Goal: Complete application form: Complete application form

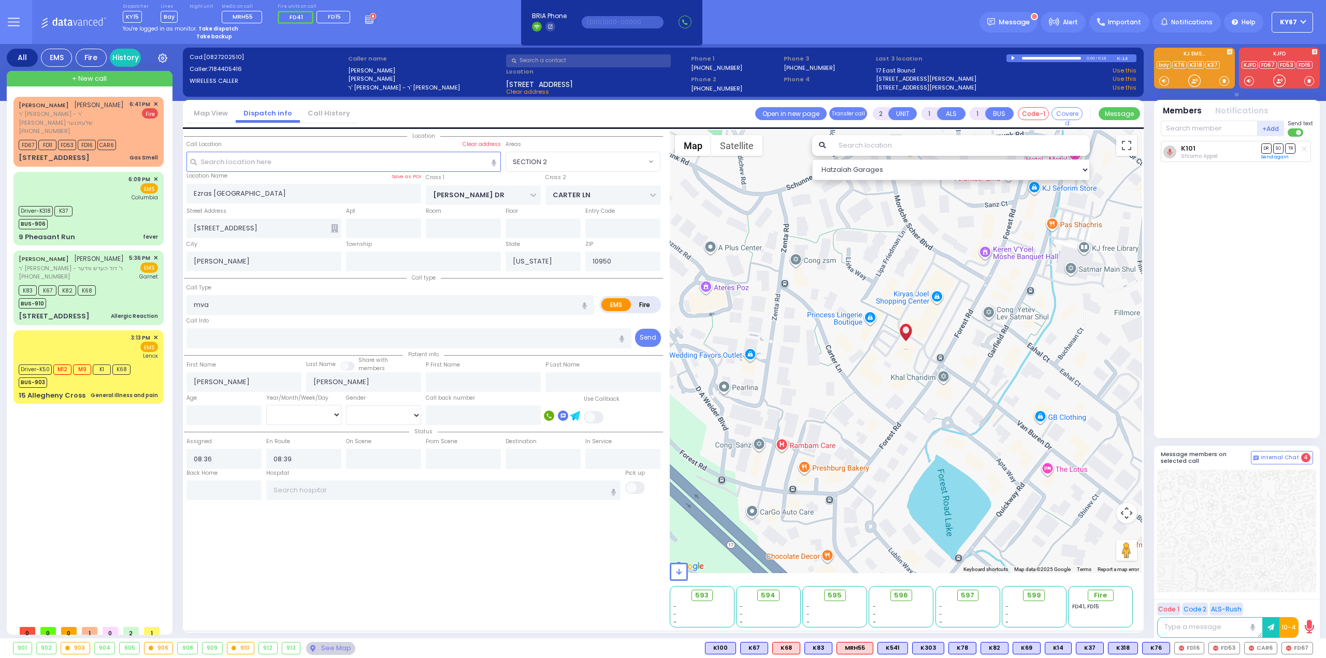
select select "SECTION 2"
select select
click at [140, 284] on div "K83 K67 K82 K68 BUS-910" at bounding box center [88, 296] width 139 height 26
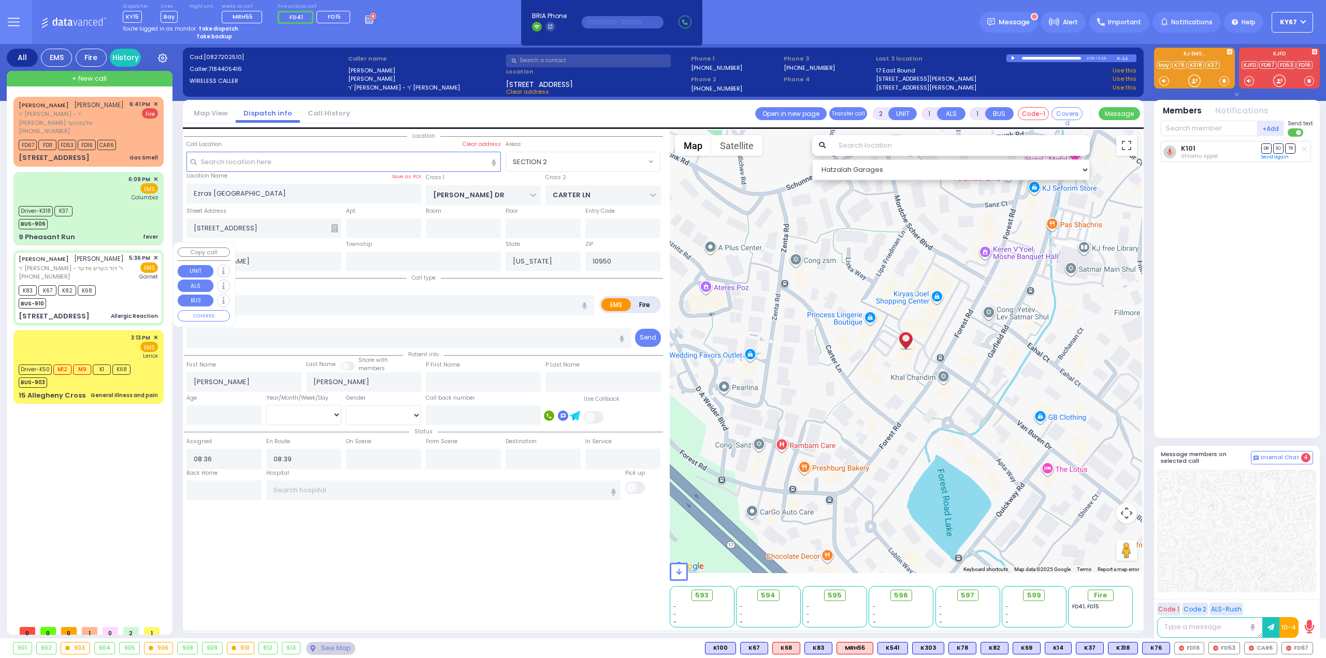
type input "6"
select select
type input "Allergic Reaction"
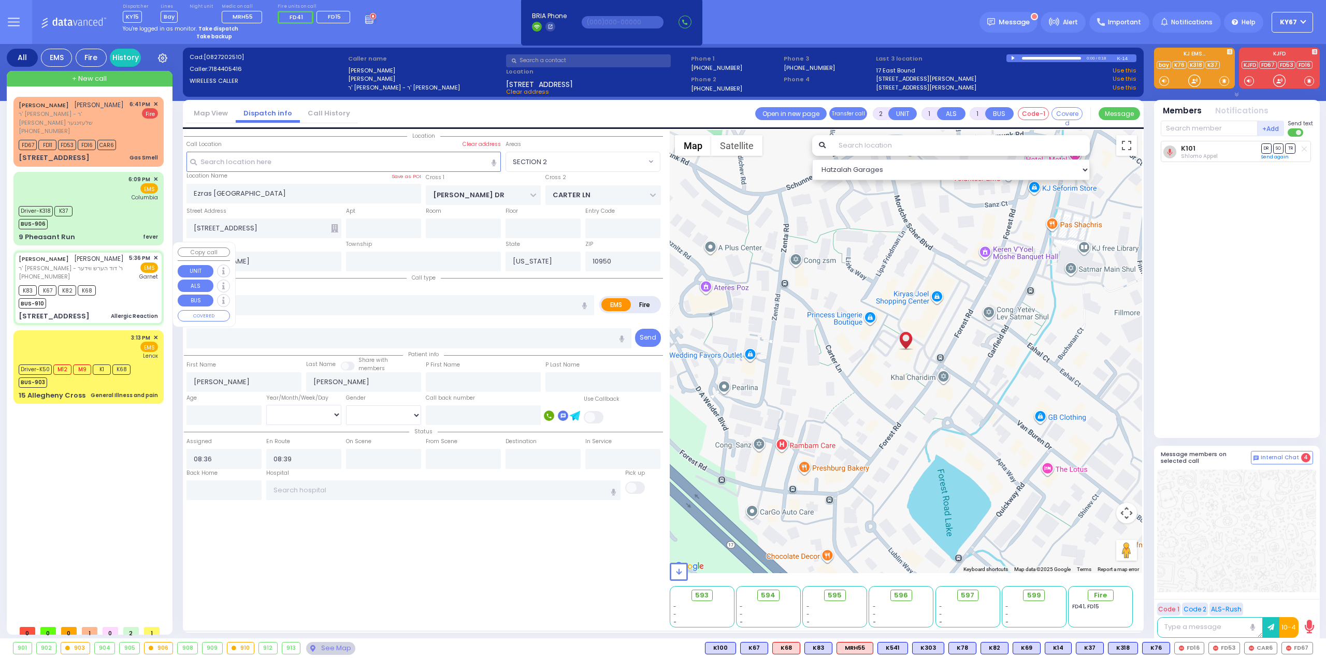
radio input "true"
type input "MORDCHE"
type input "[PERSON_NAME]"
type input "Unknown"
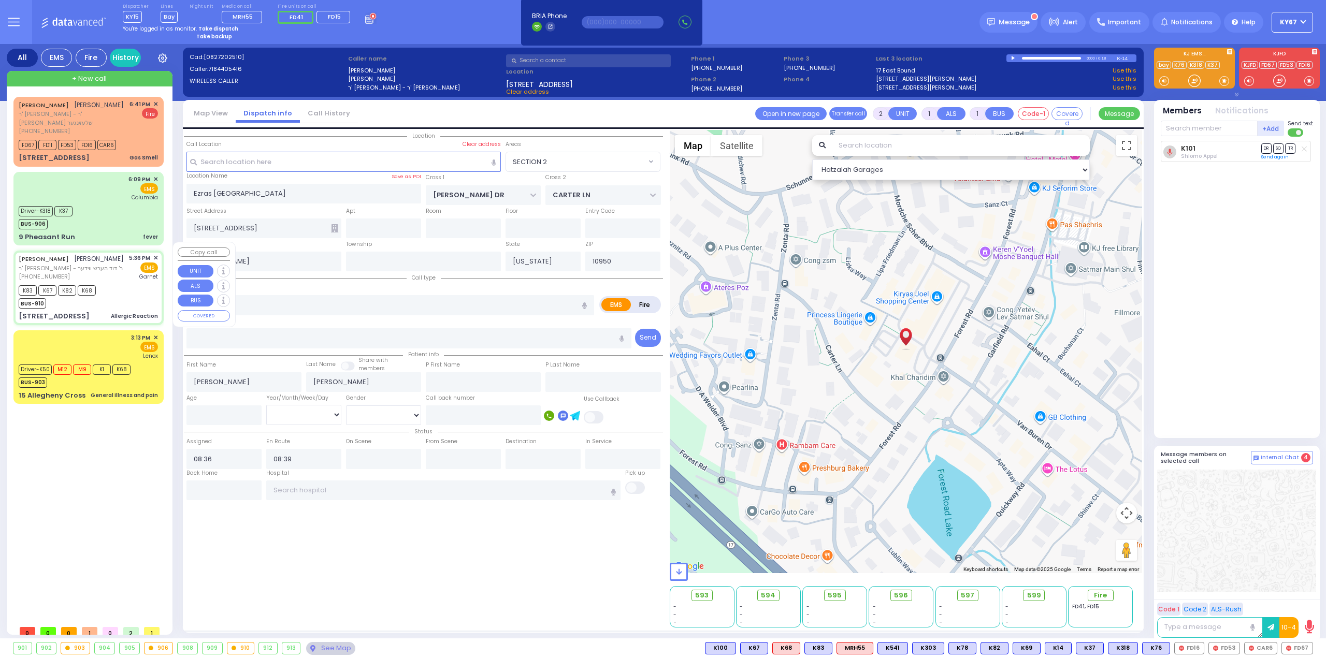
select select "Year"
type input "17:36"
type input "17:38"
type input "18:02"
type input "[GEOGRAPHIC_DATA]"
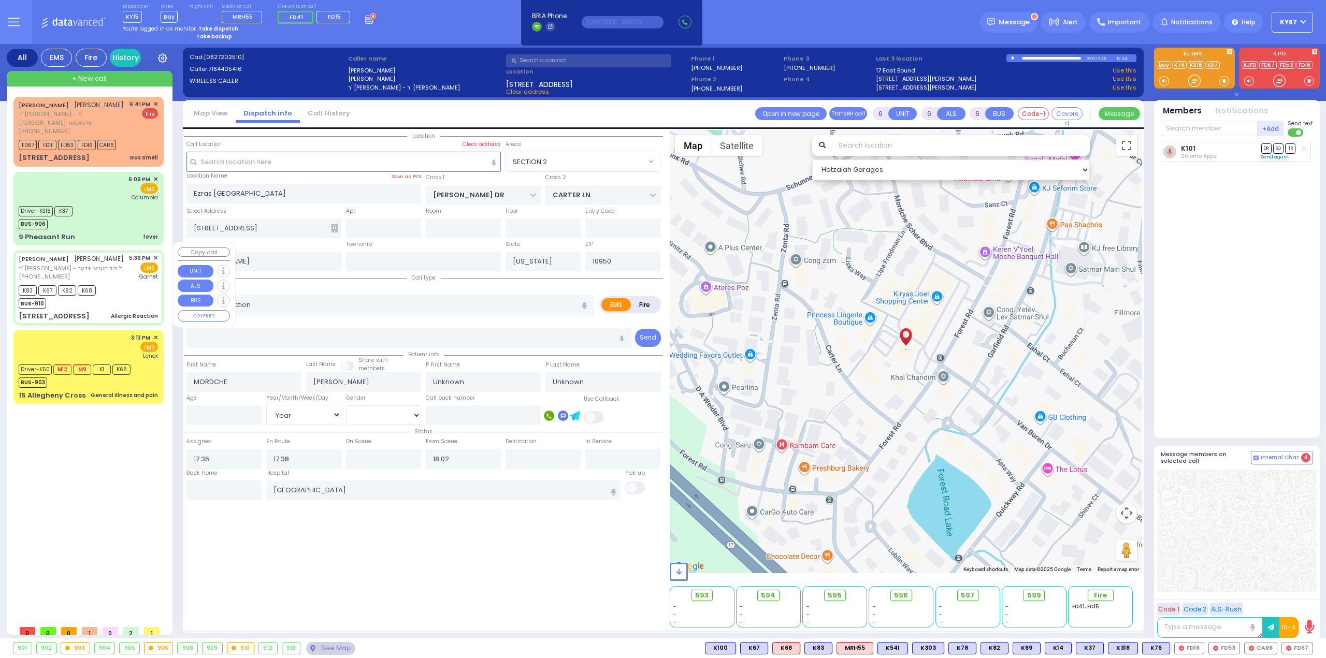
select select "Hatzalah Garages"
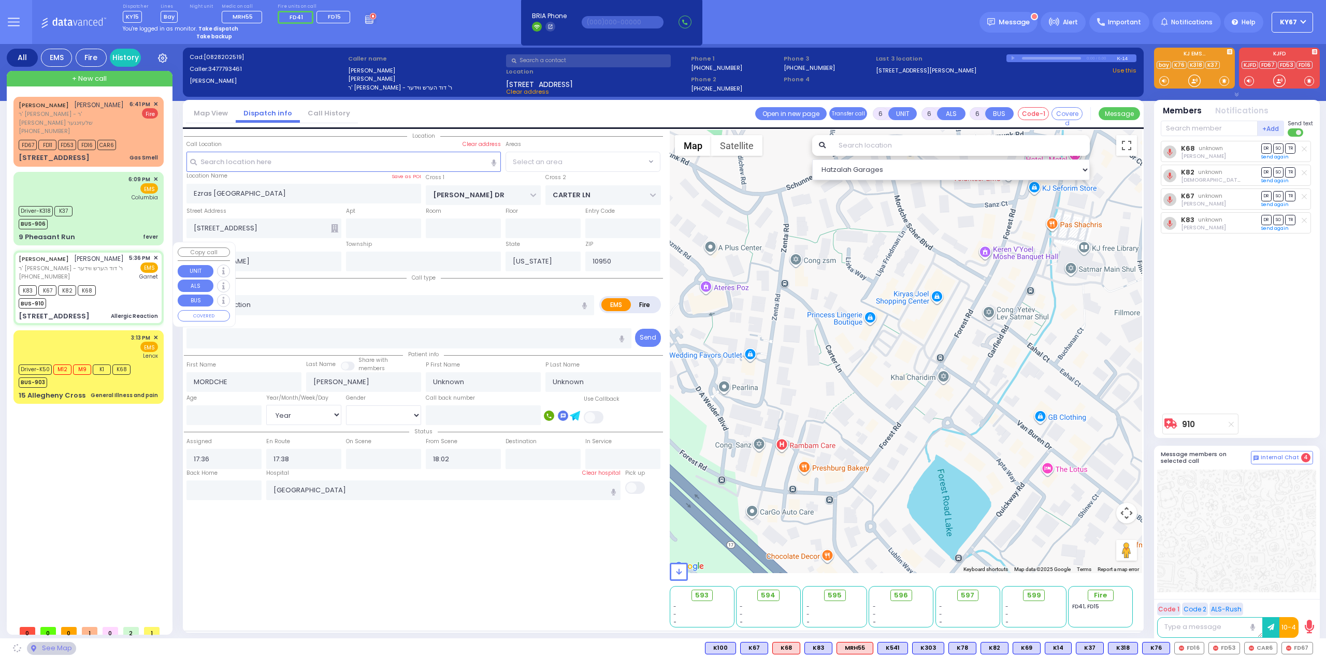
type input "DARTMOUTH RD"
type input "BERKELEY COURT"
type input "[STREET_ADDRESS]"
type input "Woodbury"
type input "10930"
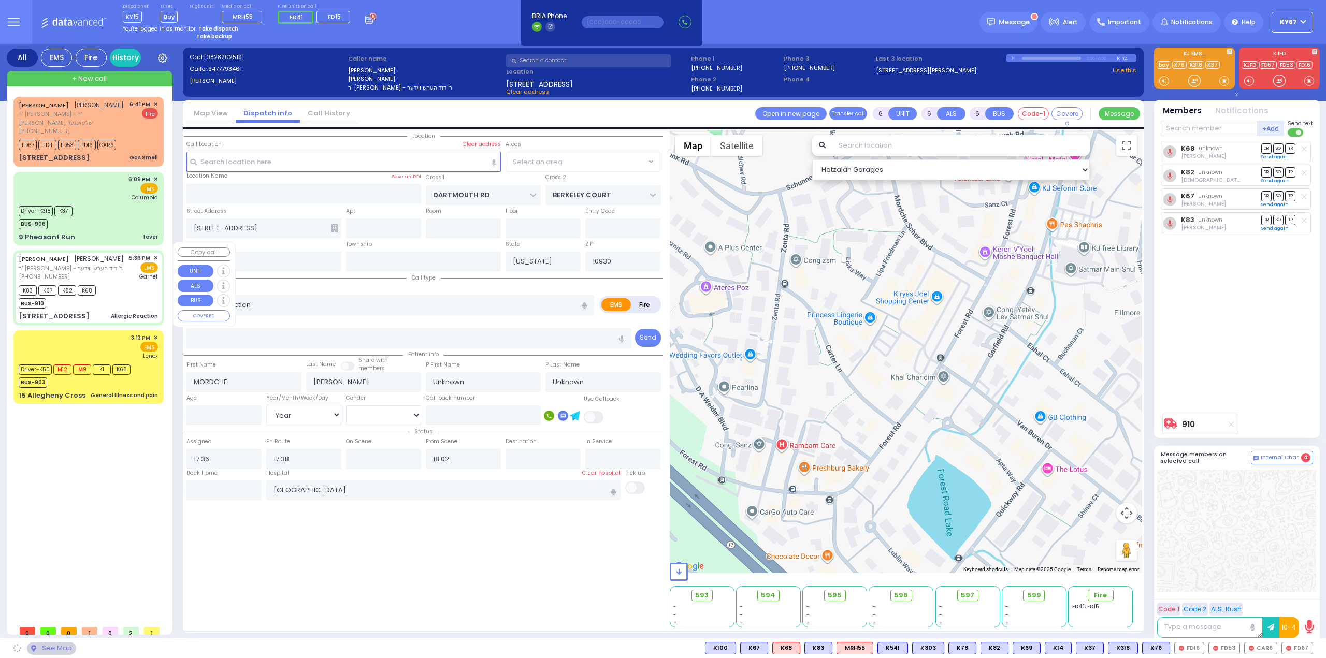
select select "[GEOGRAPHIC_DATA]"
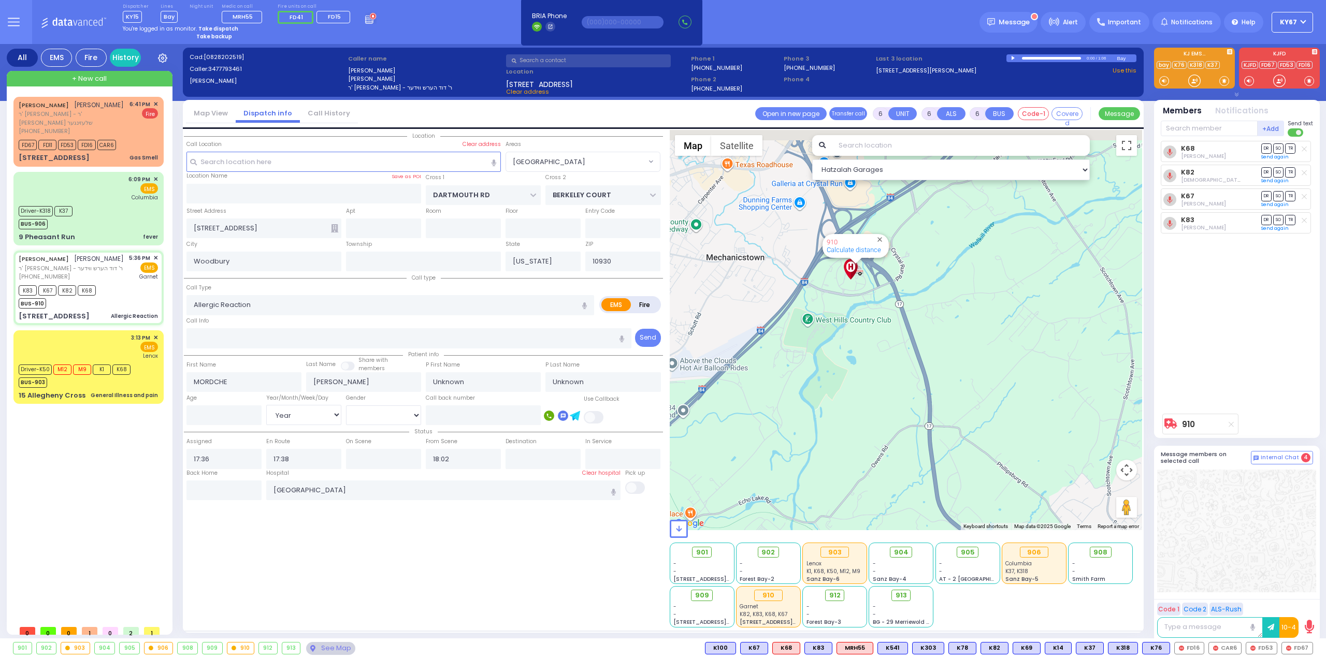
drag, startPoint x: 894, startPoint y: 273, endPoint x: 809, endPoint y: 386, distance: 140.9
click at [811, 376] on div "910 Calculate distance" at bounding box center [905, 330] width 473 height 400
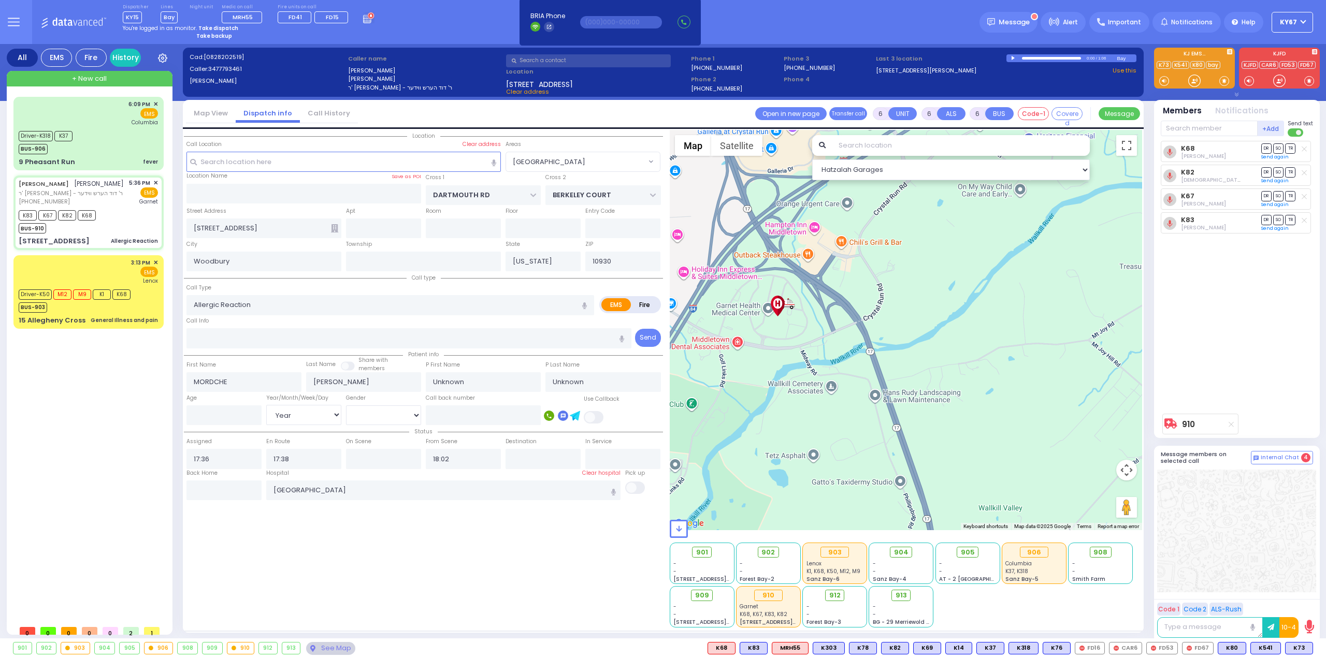
select select
radio input "true"
select select "Year"
select select "[GEOGRAPHIC_DATA]"
select select "Hatzalah Garages"
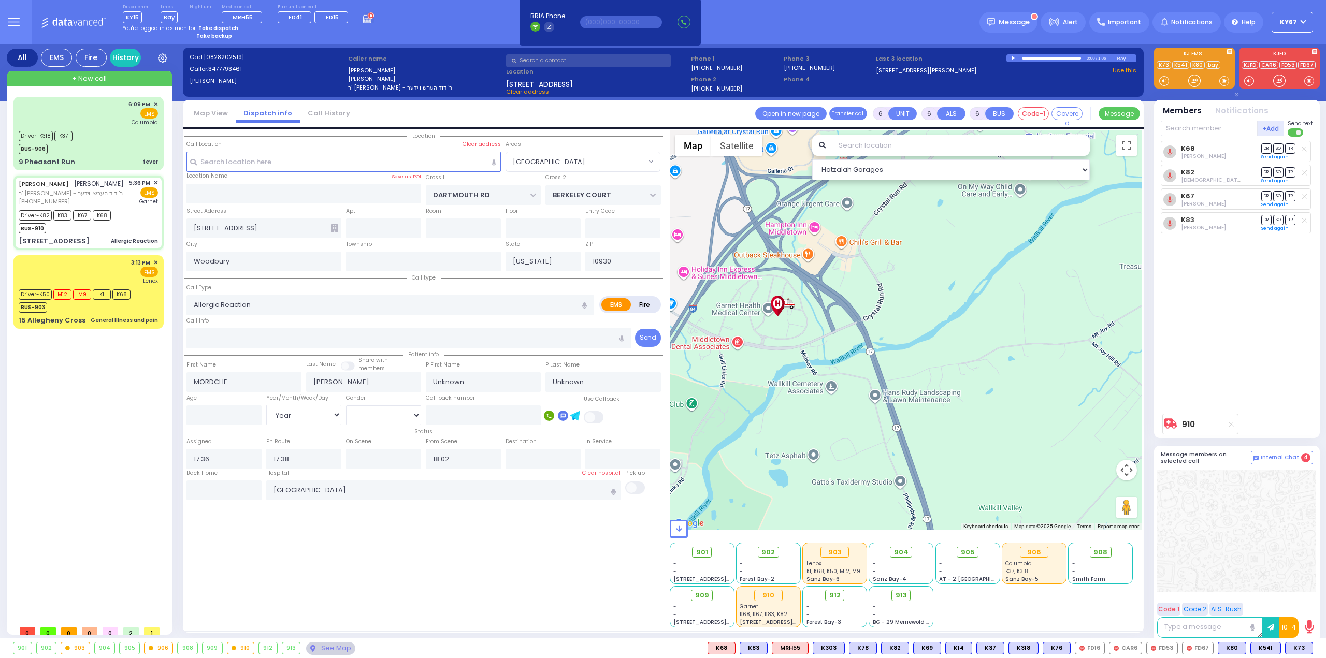
select select
radio input "true"
select select "Year"
type input "17:45"
type input "18:30"
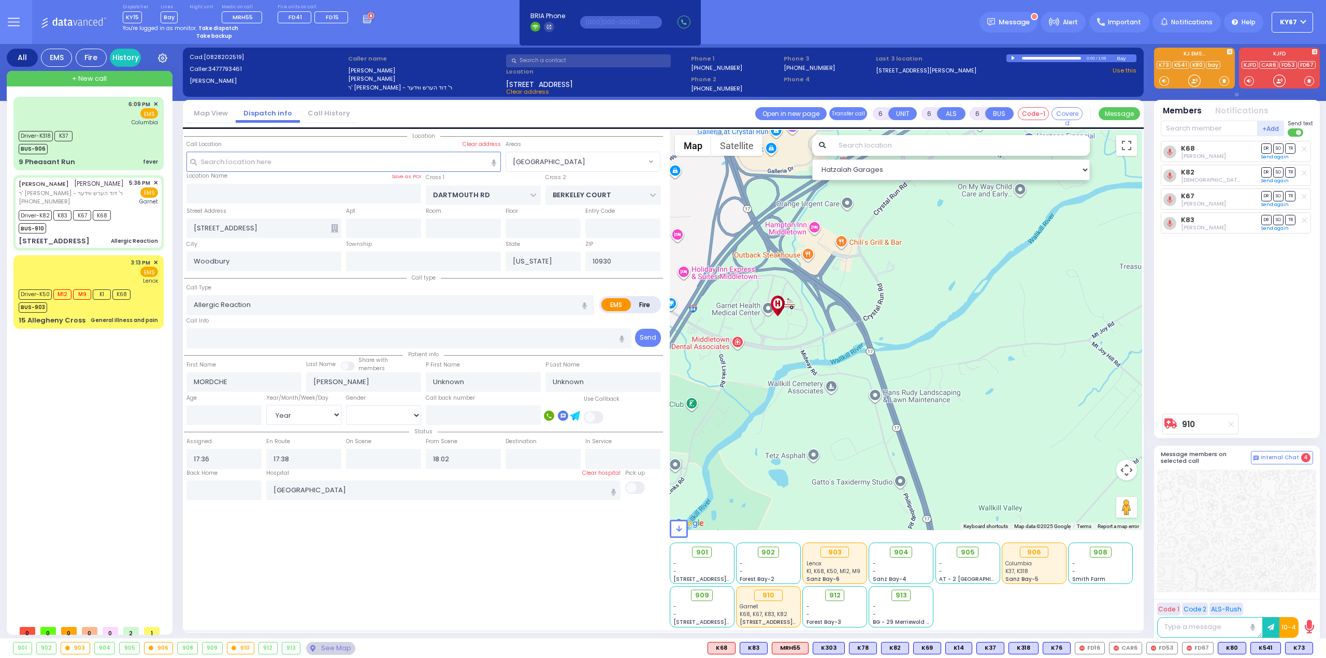
type input "19:02"
radio input "true"
type input "[PERSON_NAME]"
type input "7"
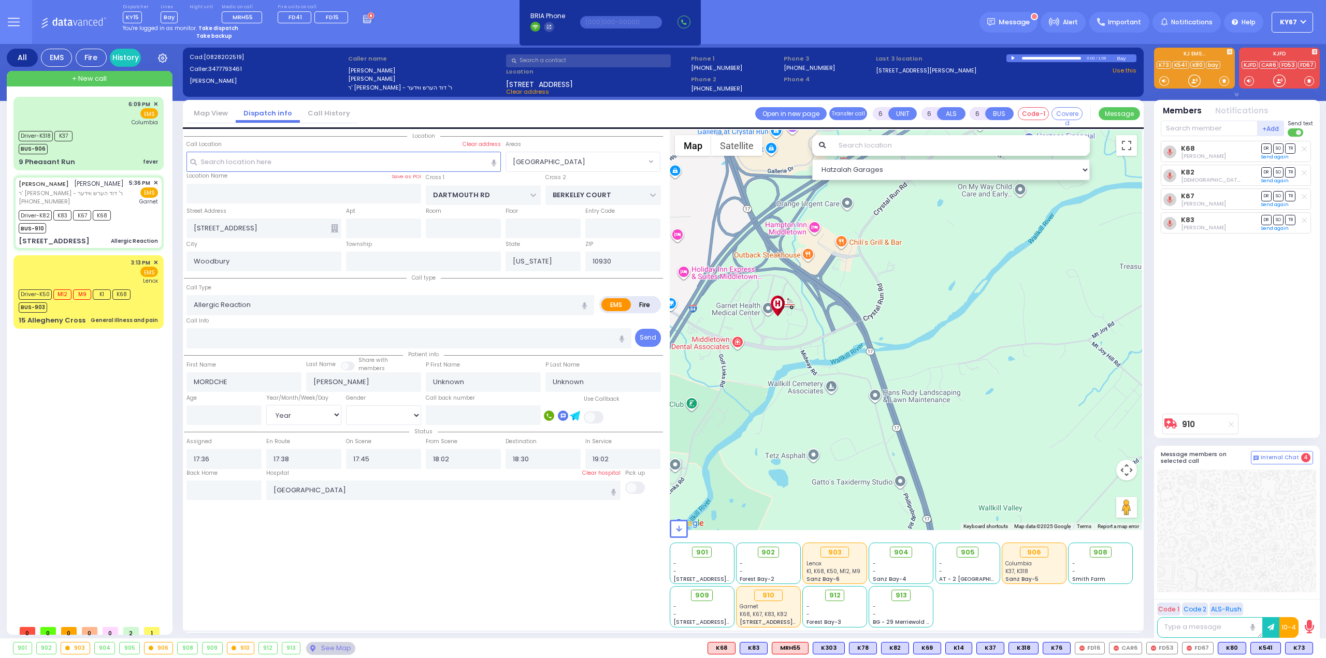
select select "Month"
select select "[DEMOGRAPHIC_DATA]"
type input "19:00"
select select "[GEOGRAPHIC_DATA]"
select select "Hatzalah Garages"
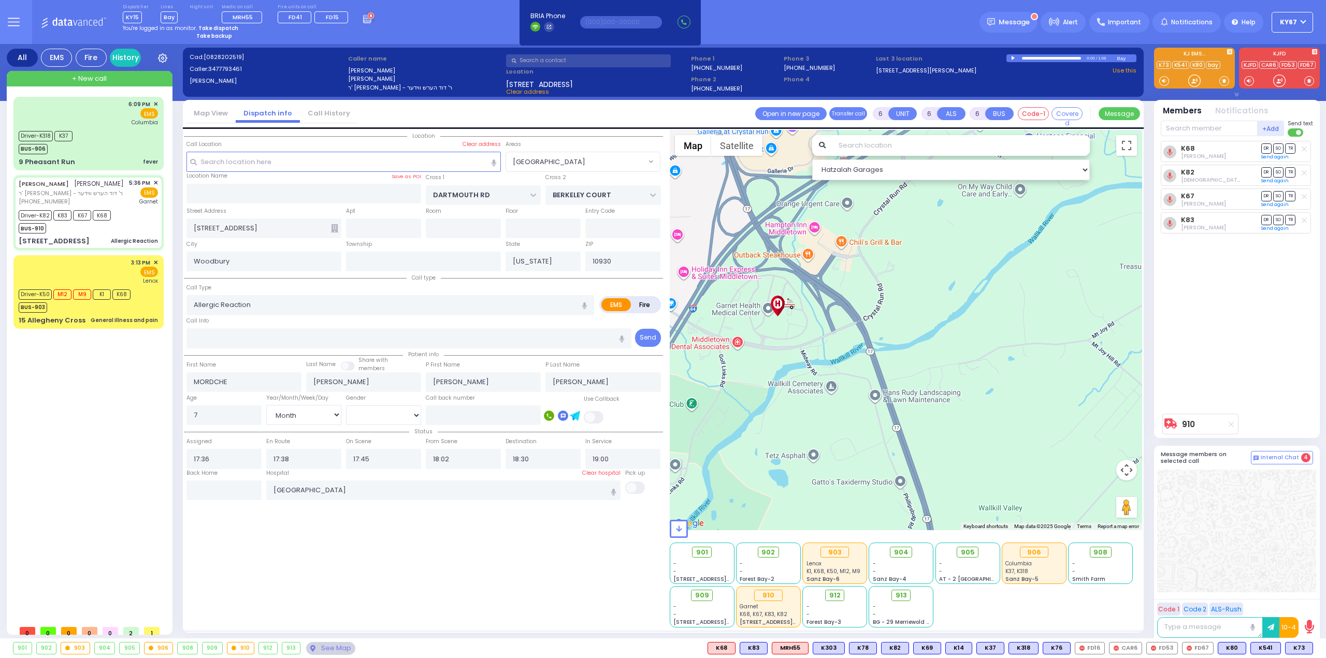
select select
radio input "true"
select select "Month"
select select "[DEMOGRAPHIC_DATA]"
radio input "true"
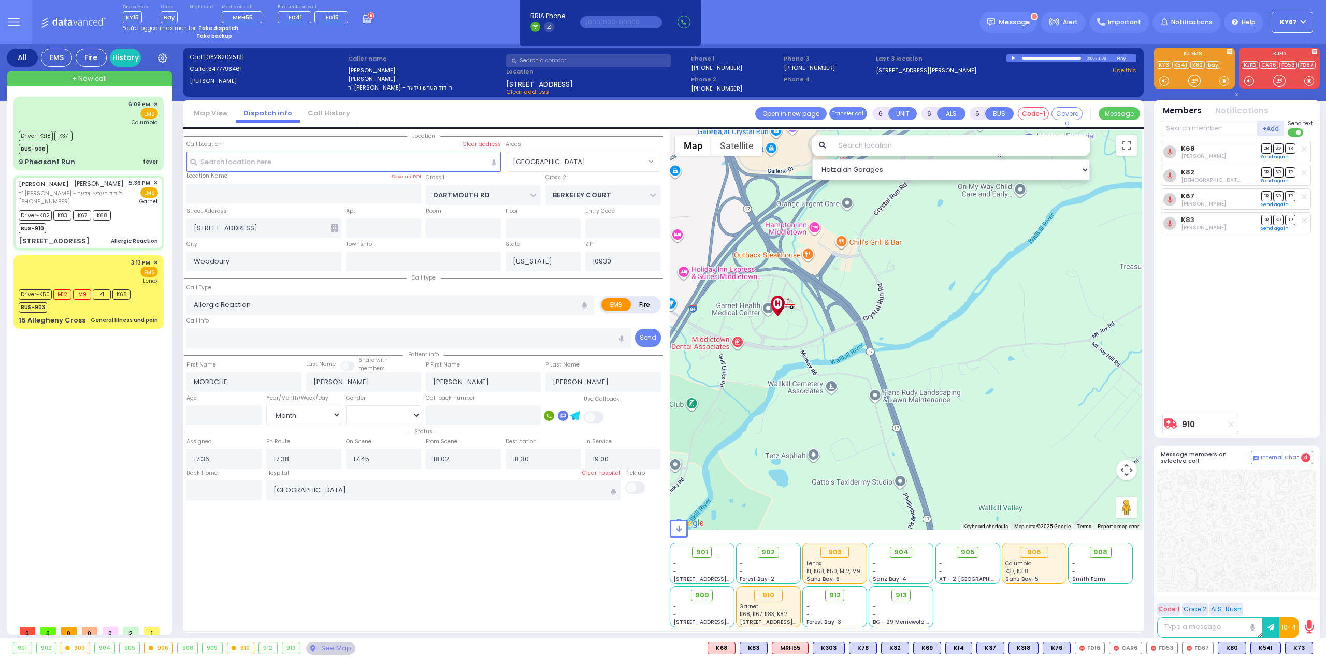
select select "Month"
select select "[DEMOGRAPHIC_DATA]"
radio input "true"
type input "7"
select select "Month"
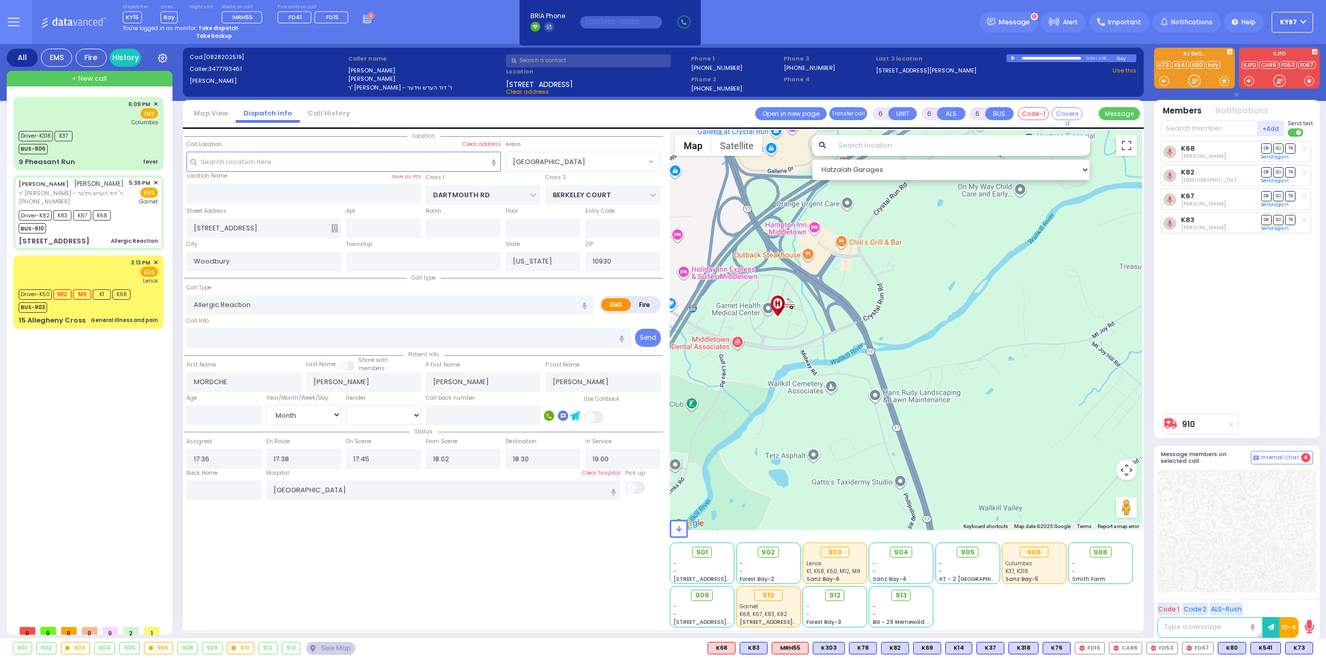
select select "[DEMOGRAPHIC_DATA]"
select select "[GEOGRAPHIC_DATA]"
select select "Hatzalah Garages"
select select
radio input "true"
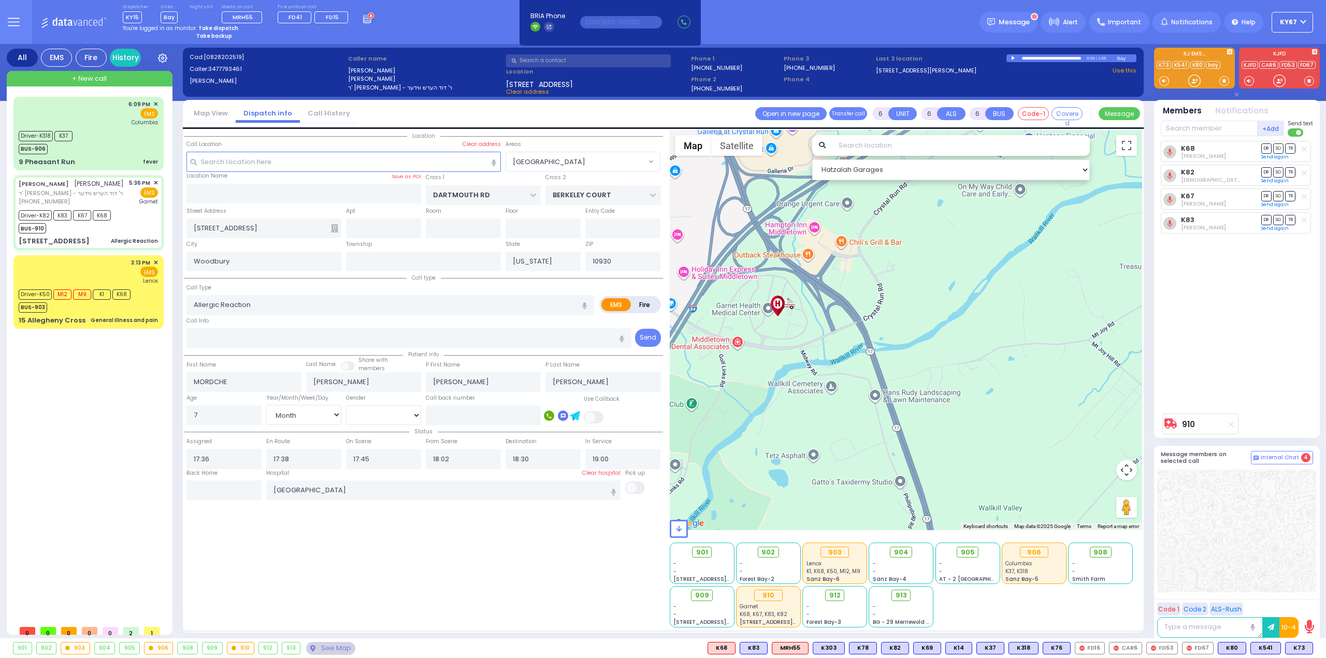
select select "Month"
select select "[DEMOGRAPHIC_DATA]"
select select "[GEOGRAPHIC_DATA]"
select select "Hatzalah Garages"
select select
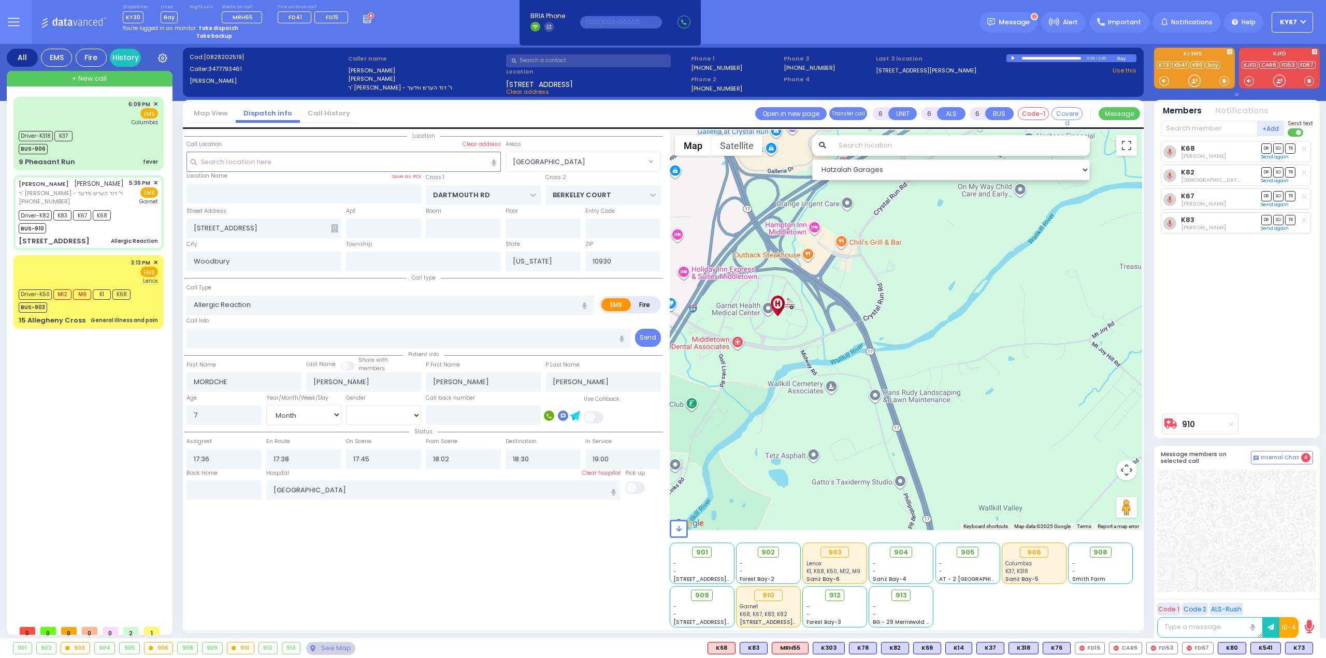
radio input "true"
select select "Month"
select select "[DEMOGRAPHIC_DATA]"
radio input "true"
select select "Month"
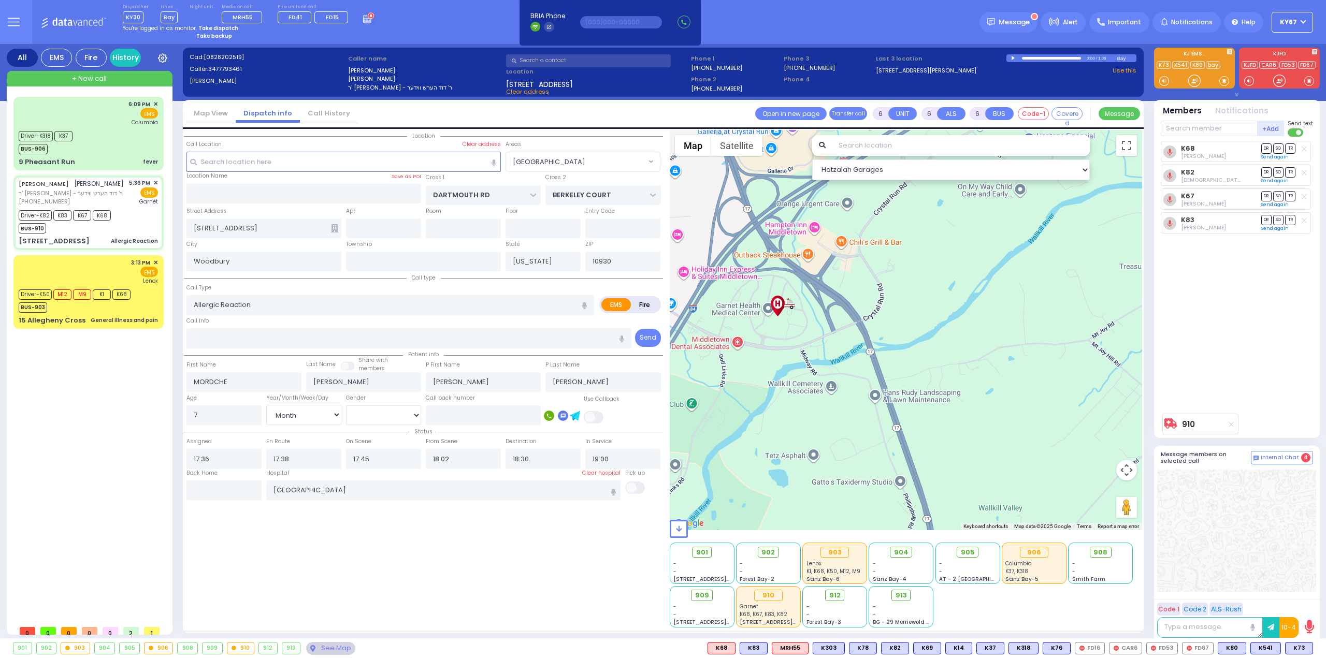
select select "[DEMOGRAPHIC_DATA]"
radio input "true"
select select "Month"
select select "[DEMOGRAPHIC_DATA]"
radio input "true"
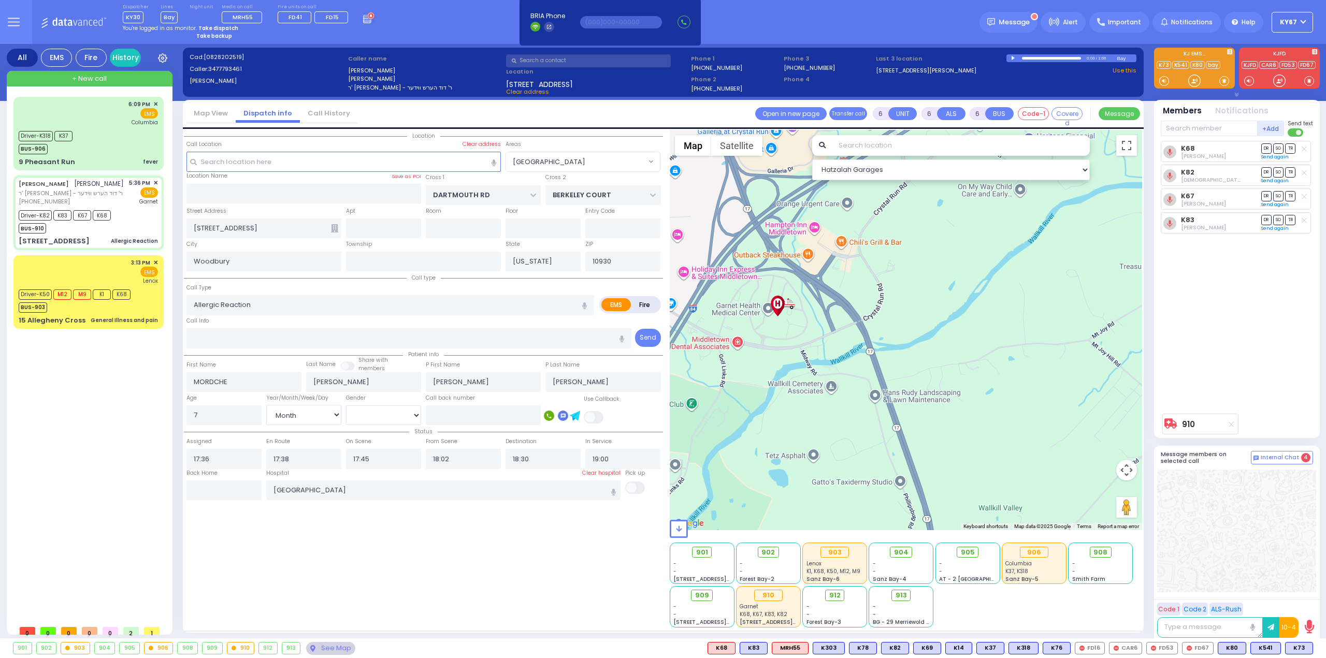
select select "Month"
select select "[DEMOGRAPHIC_DATA]"
select select "[GEOGRAPHIC_DATA]"
select select "Hatzalah Garages"
select select
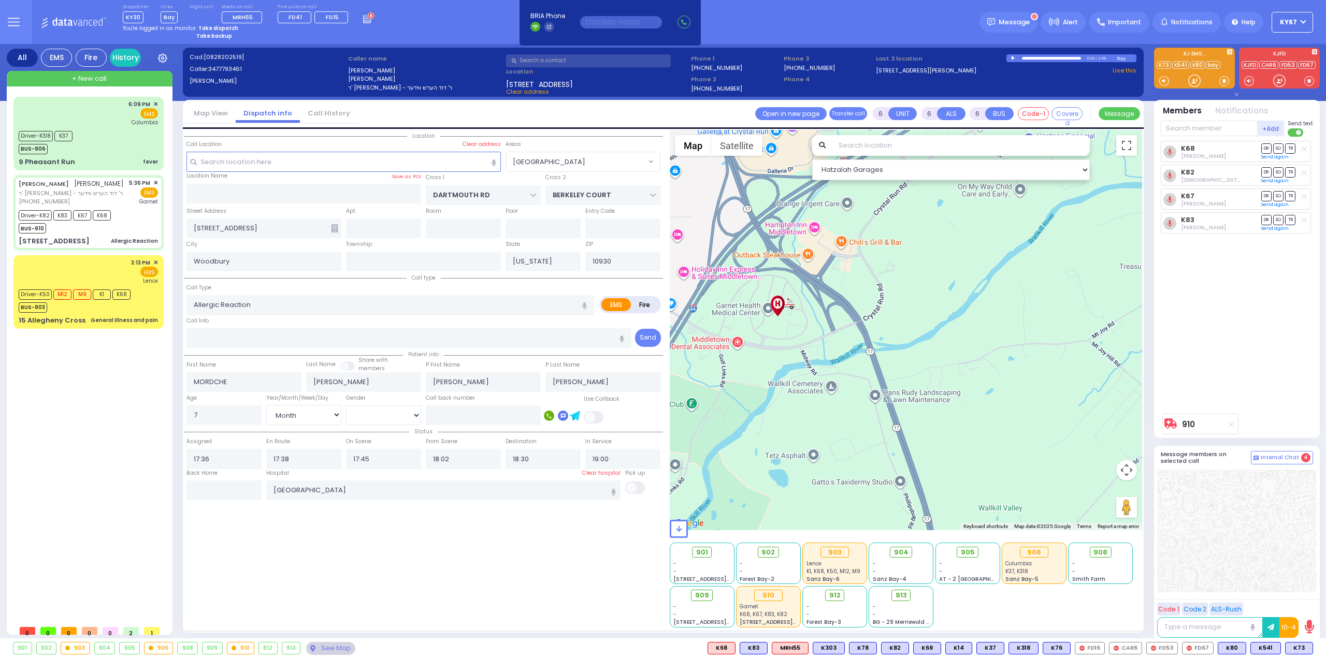
radio input "true"
select select "Month"
select select "[DEMOGRAPHIC_DATA]"
select select "[GEOGRAPHIC_DATA]"
select select "Hatzalah Garages"
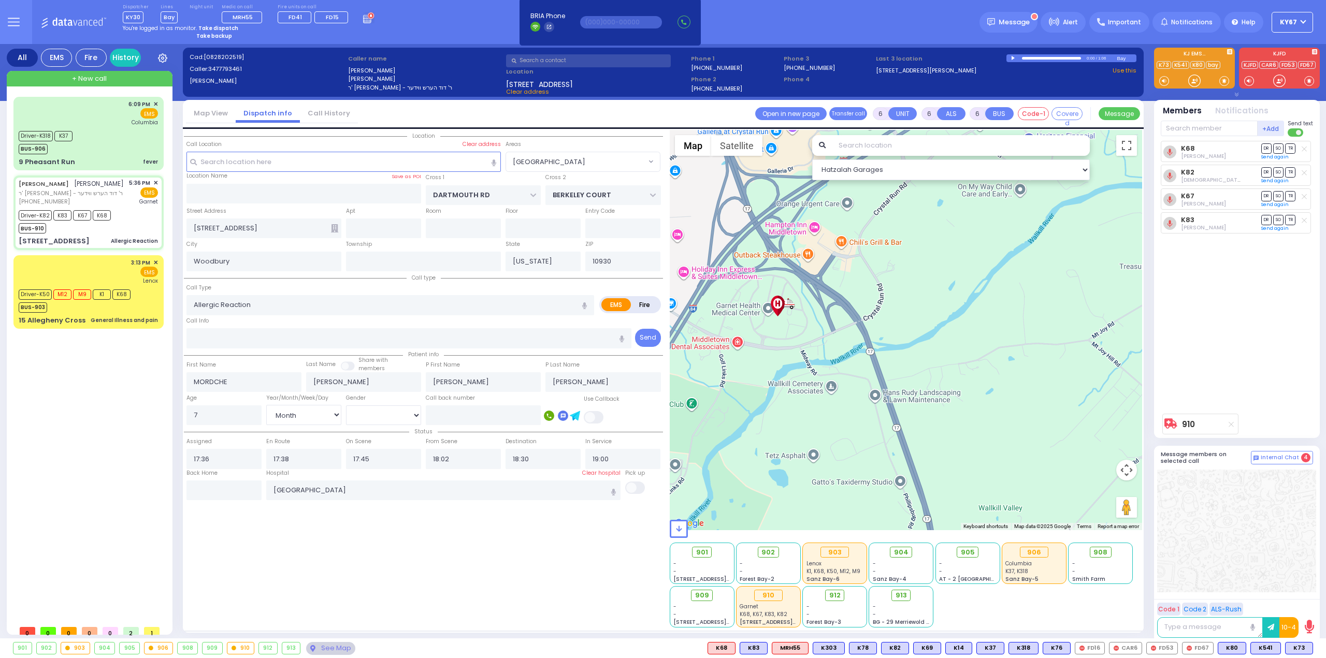
select select
radio input "true"
select select "Month"
select select "[DEMOGRAPHIC_DATA]"
radio input "true"
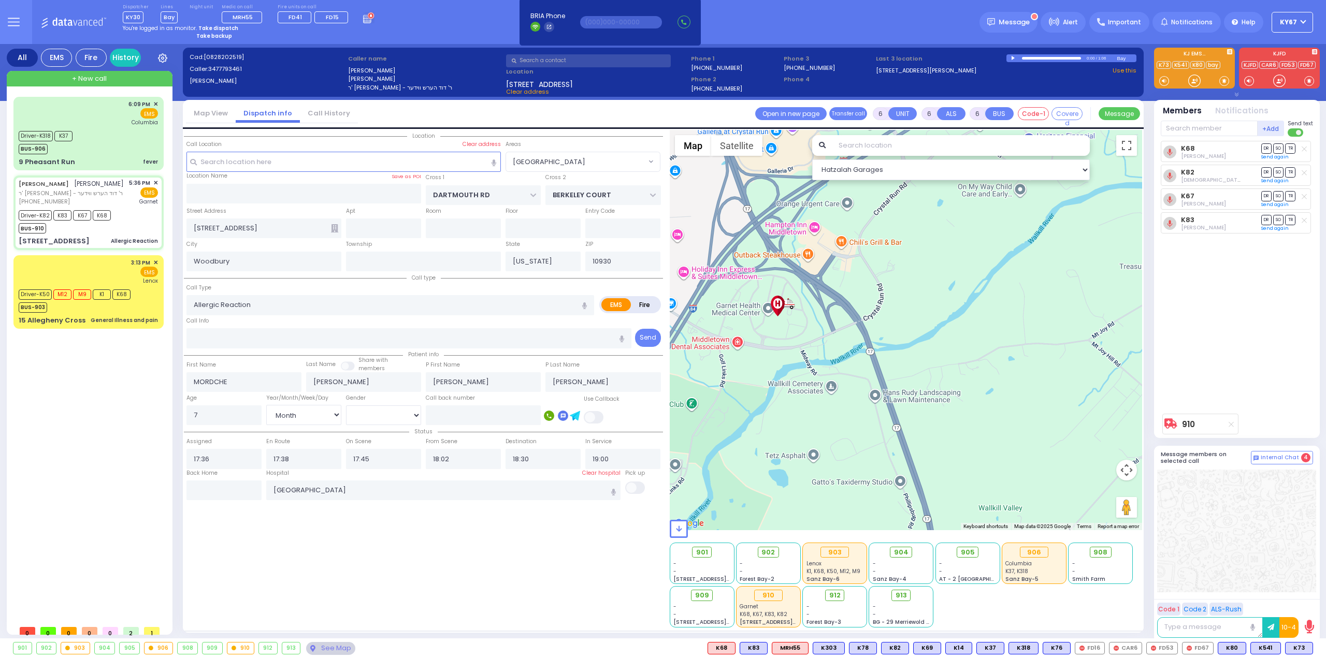
select select "Month"
select select "[DEMOGRAPHIC_DATA]"
radio input "true"
select select "Month"
select select "[DEMOGRAPHIC_DATA]"
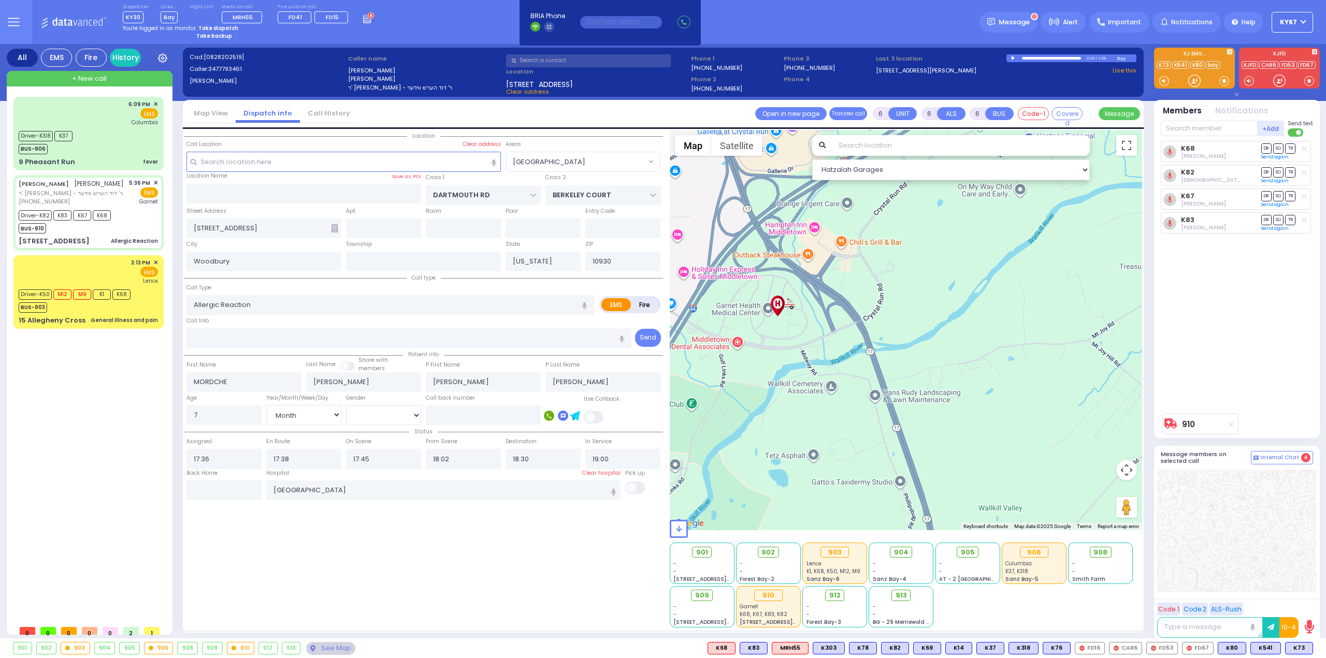
radio input "true"
select select "Month"
select select "[DEMOGRAPHIC_DATA]"
radio input "true"
select select "Month"
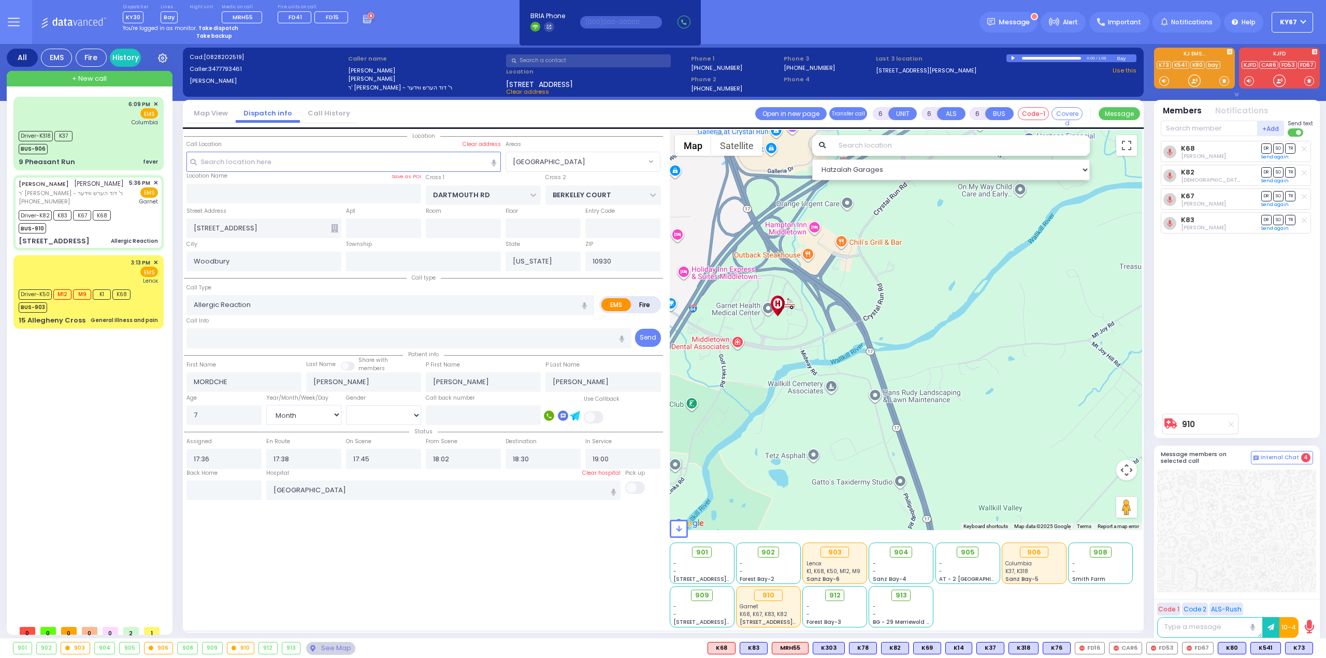
select select "[DEMOGRAPHIC_DATA]"
select select "[GEOGRAPHIC_DATA]"
select select "Hatzalah Garages"
select select
radio input "true"
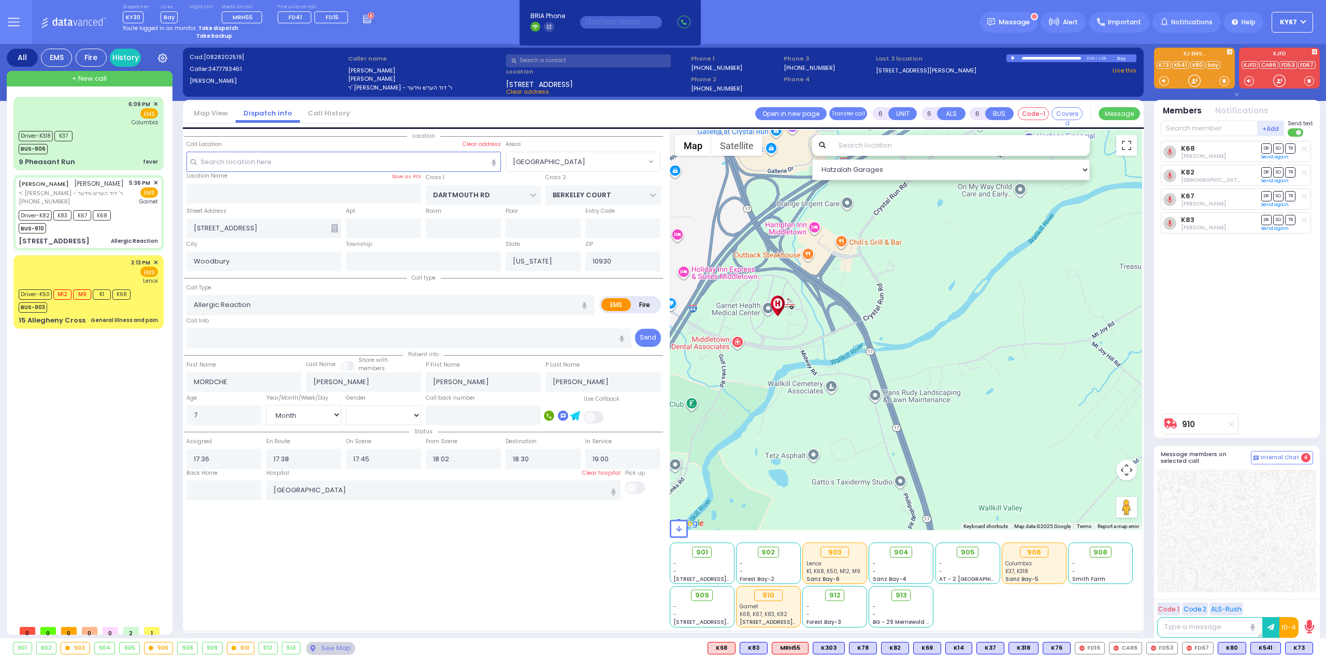
select select "Month"
select select "[DEMOGRAPHIC_DATA]"
select select "[GEOGRAPHIC_DATA]"
select select "Hatzalah Garages"
select select
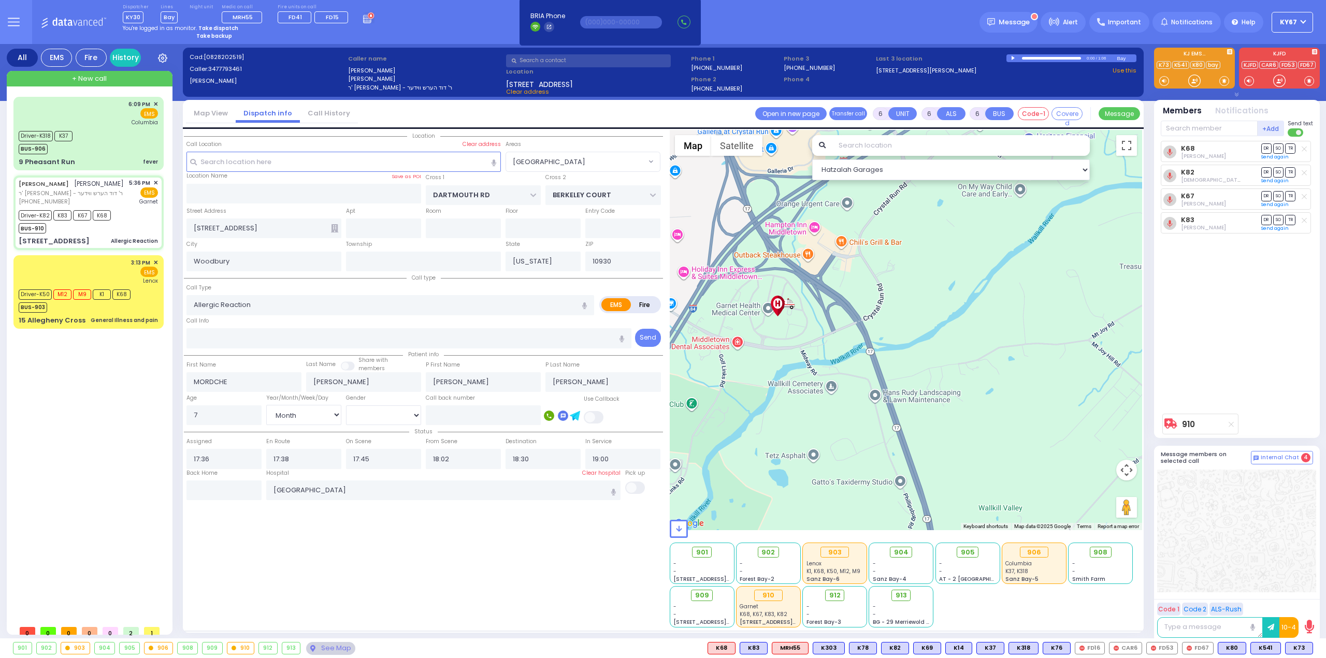
radio input "true"
select select "Month"
select select "[DEMOGRAPHIC_DATA]"
radio input "true"
select select "Month"
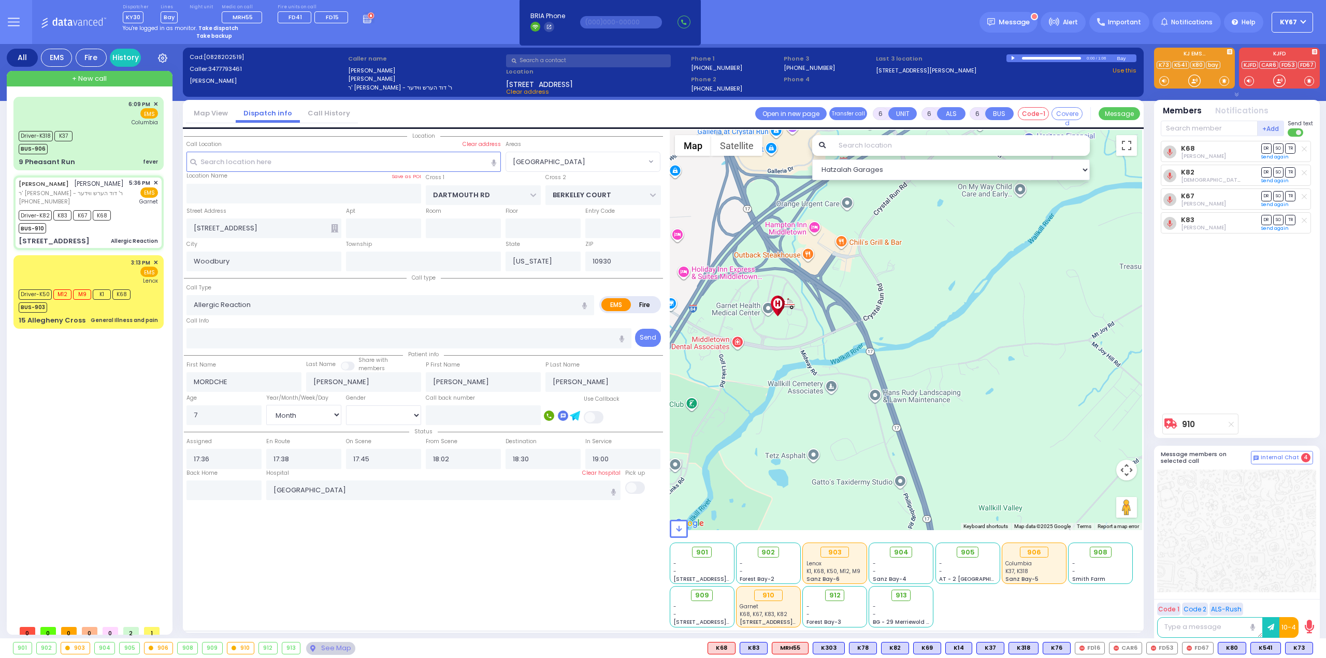
select select "[DEMOGRAPHIC_DATA]"
select select "[GEOGRAPHIC_DATA]"
select select "Hatzalah Garages"
select select
radio input "true"
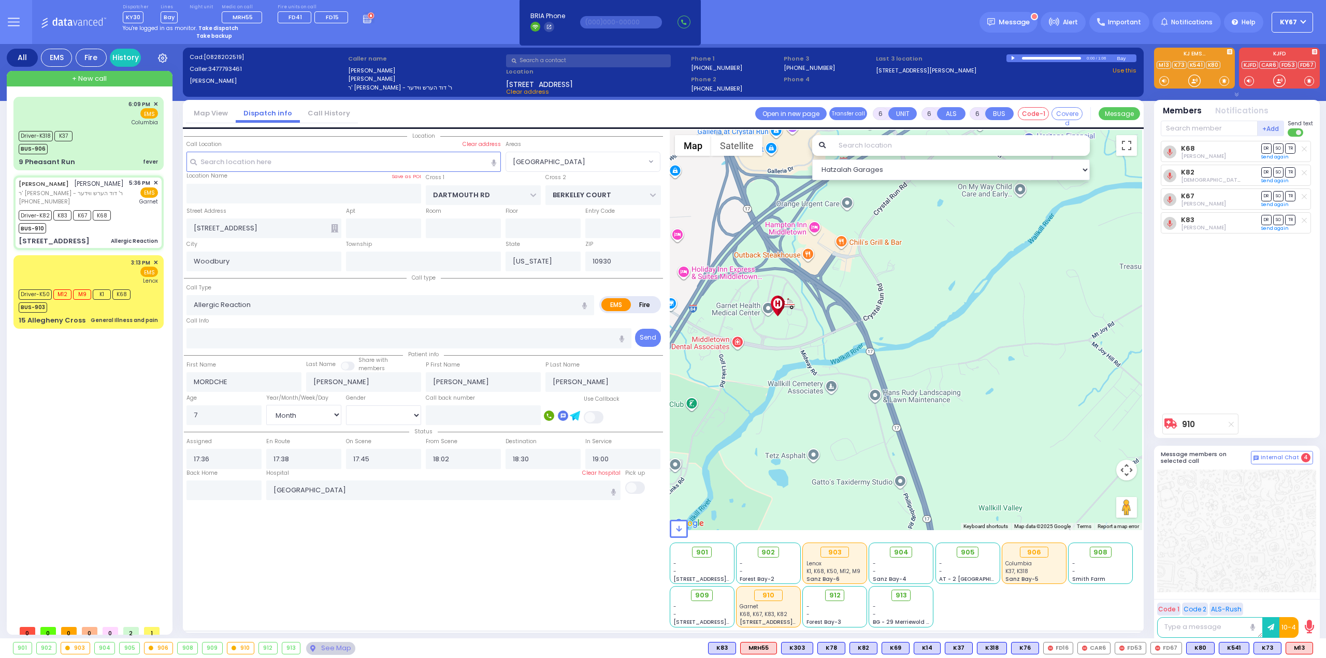
select select "Month"
select select "[DEMOGRAPHIC_DATA]"
select select "[GEOGRAPHIC_DATA]"
select select "Hatzalah Garages"
select select
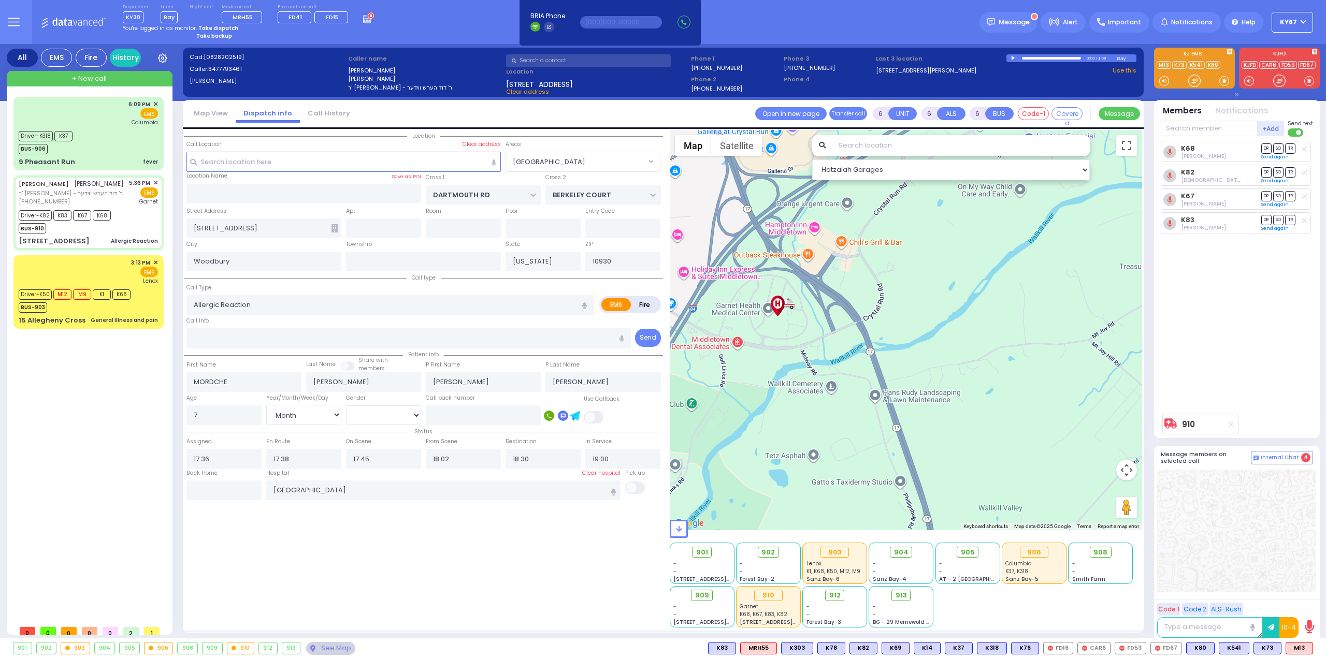
radio input "true"
select select "Month"
select select "[DEMOGRAPHIC_DATA]"
radio input "true"
select select "Month"
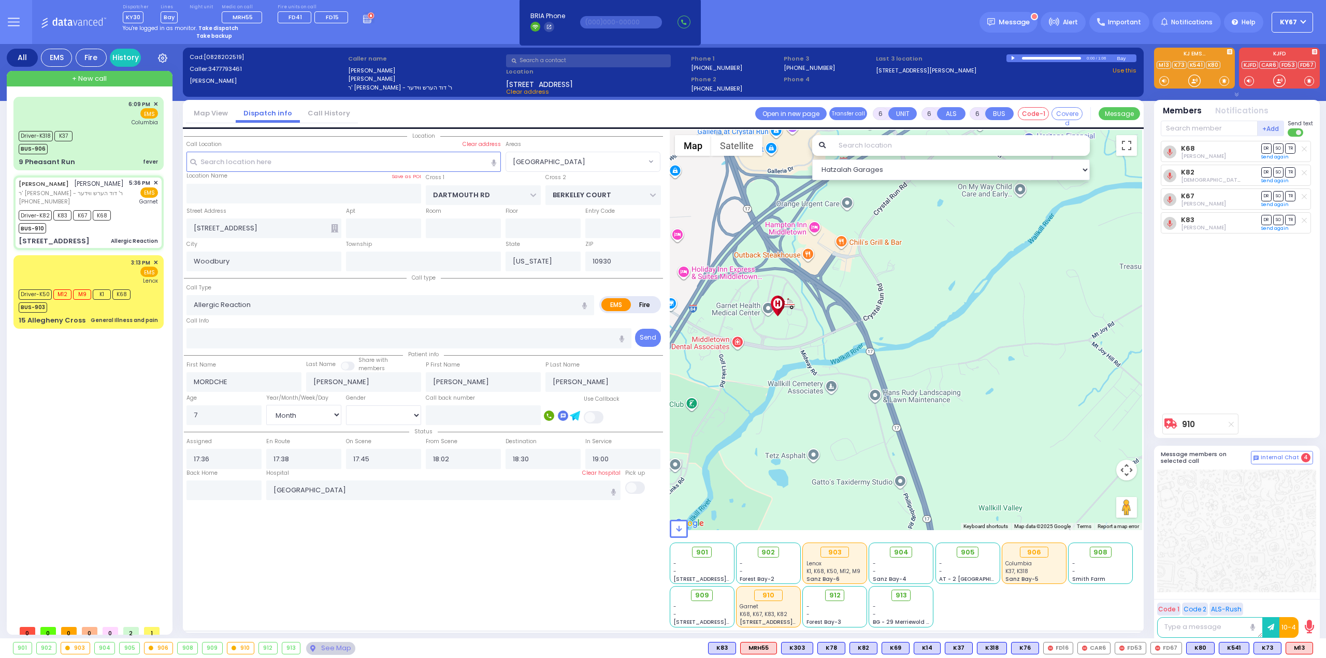
select select "[DEMOGRAPHIC_DATA]"
radio input "true"
select select "Month"
select select "[DEMOGRAPHIC_DATA]"
